Goal: Task Accomplishment & Management: Manage account settings

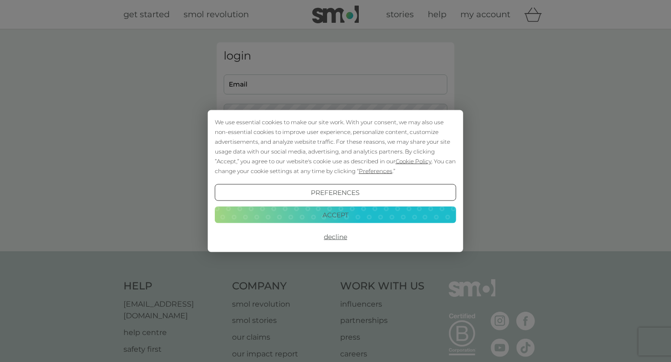
click at [338, 237] on button "Decline" at bounding box center [335, 237] width 241 height 17
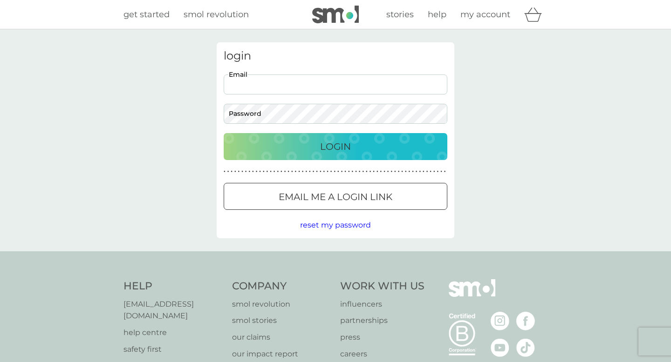
click at [304, 88] on input "Email" at bounding box center [336, 85] width 224 height 20
type input "[EMAIL_ADDRESS][DOMAIN_NAME]"
click at [224, 133] on button "Login" at bounding box center [336, 146] width 224 height 27
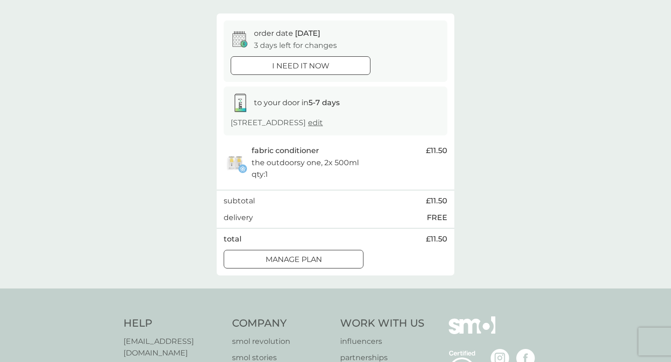
scroll to position [73, 0]
click at [284, 265] on button "Manage plan" at bounding box center [294, 259] width 140 height 19
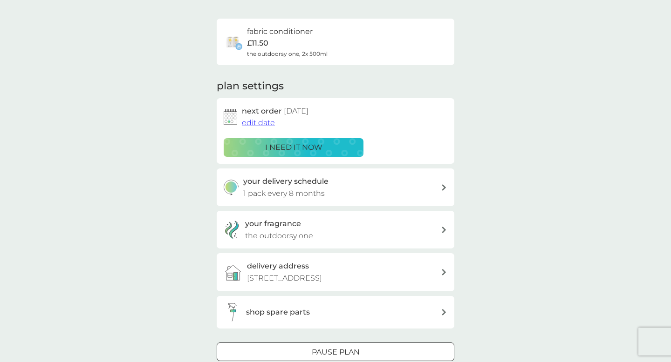
scroll to position [64, 0]
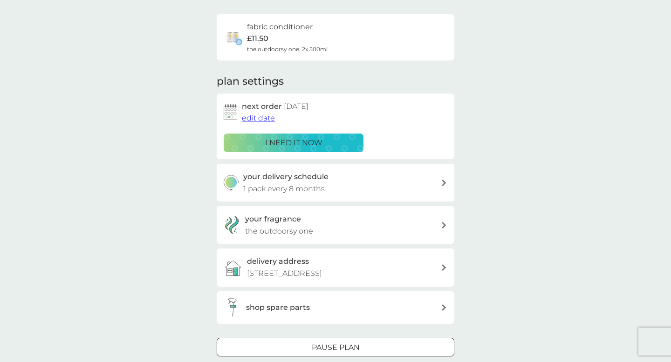
click at [250, 119] on span "edit date" at bounding box center [258, 118] width 33 height 9
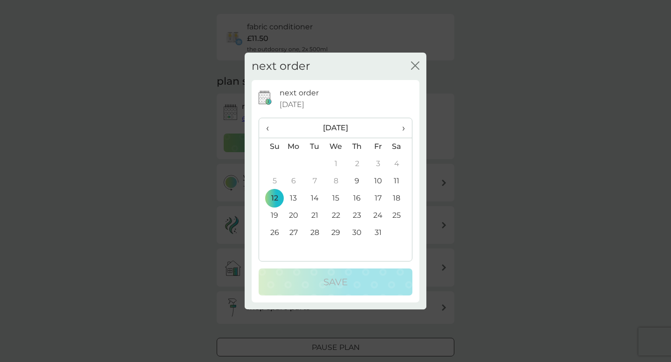
click at [403, 129] on span "›" at bounding box center [399, 128] width 9 height 20
click at [337, 235] on td "31" at bounding box center [335, 232] width 21 height 17
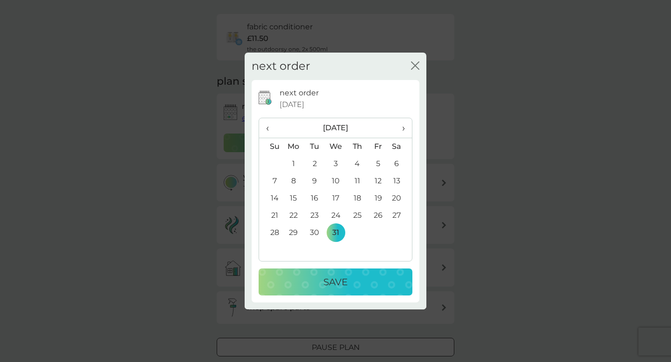
click at [336, 281] on p "Save" at bounding box center [335, 282] width 24 height 15
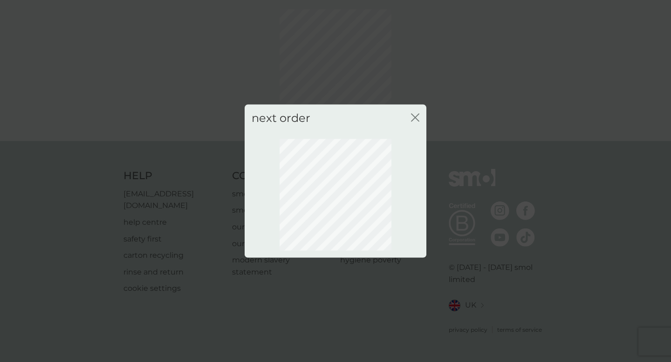
scroll to position [28, 0]
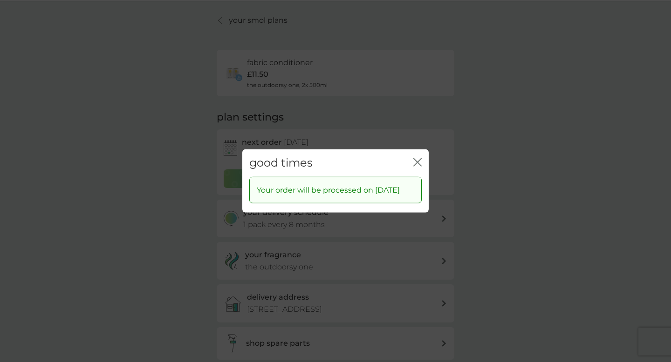
click at [421, 158] on icon "close" at bounding box center [417, 162] width 8 height 8
